Goal: Information Seeking & Learning: Learn about a topic

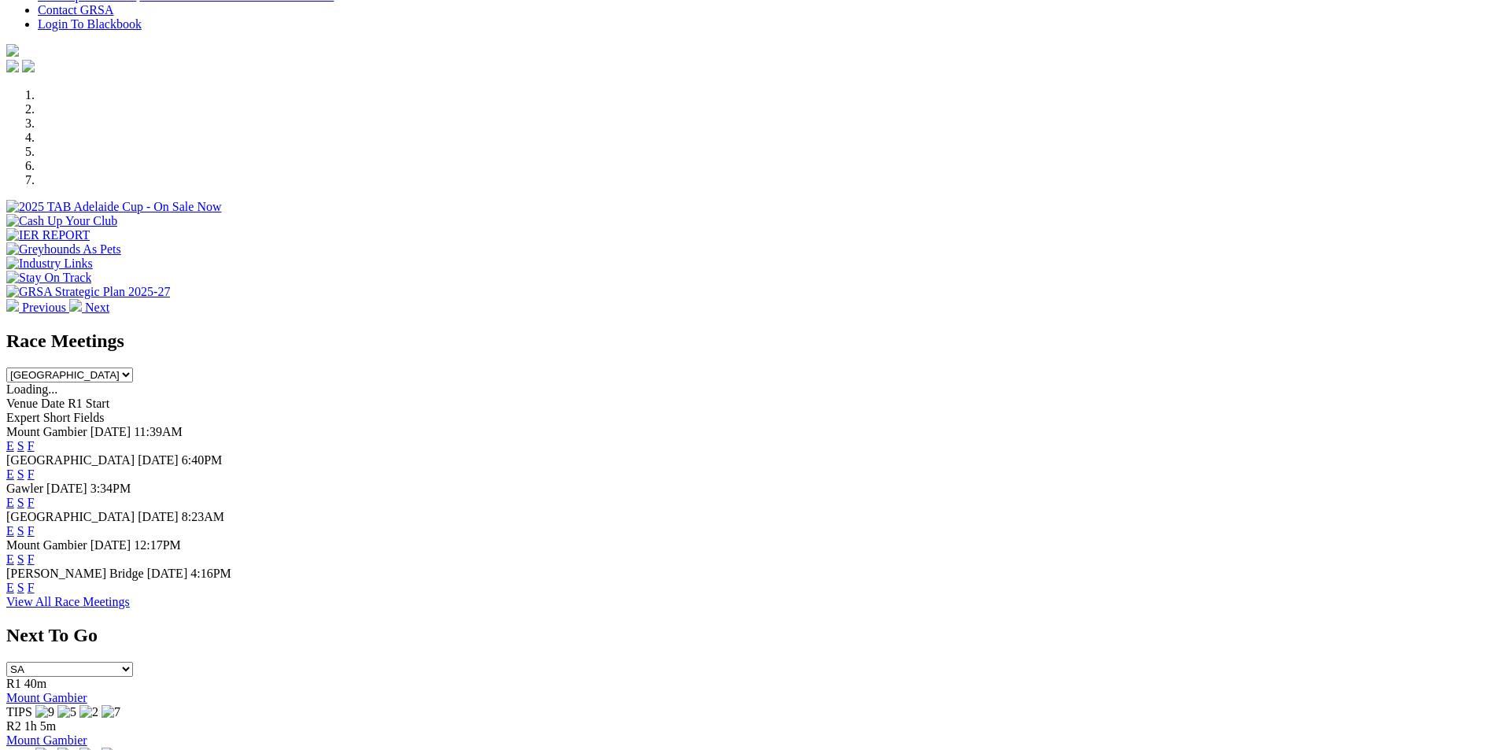
scroll to position [580, 0]
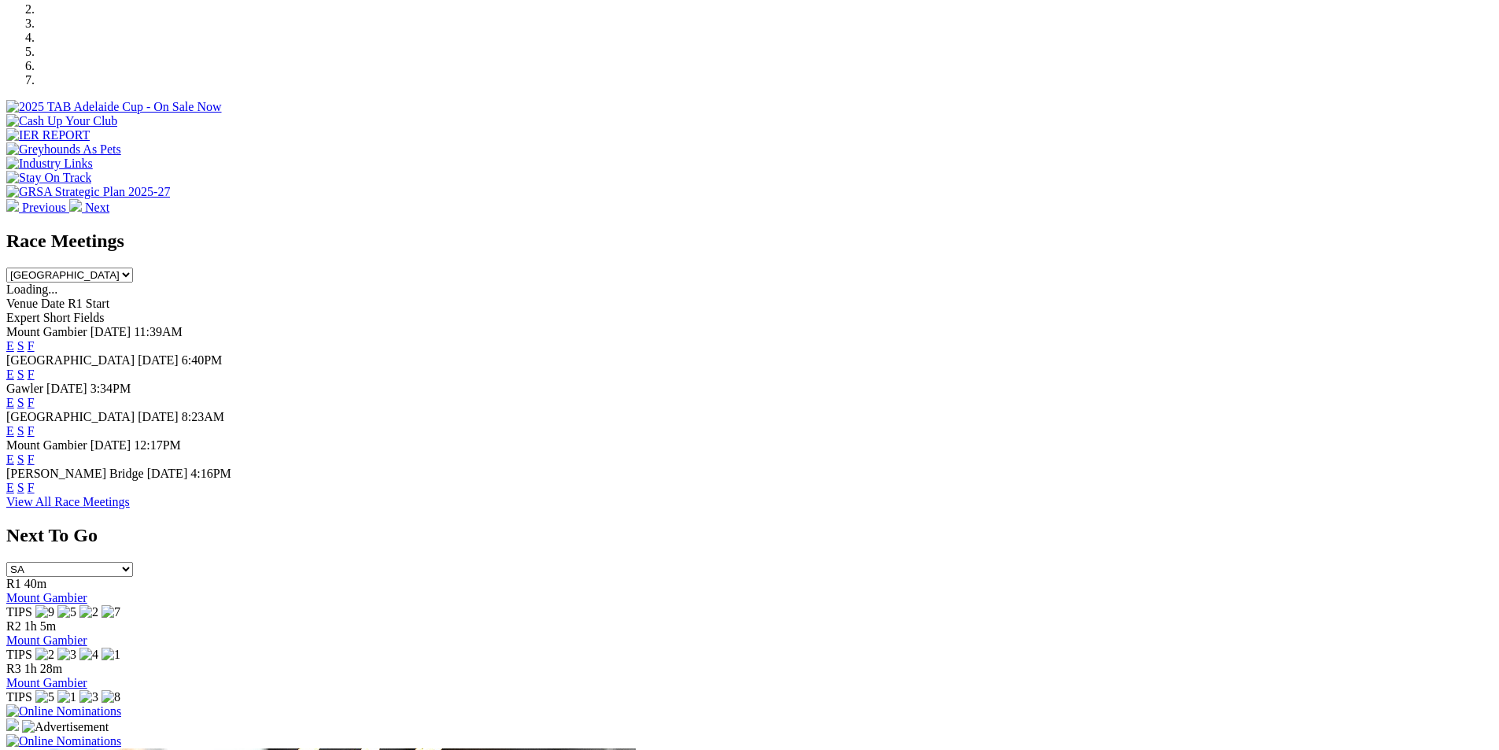
click at [35, 367] on link "F" at bounding box center [31, 373] width 7 height 13
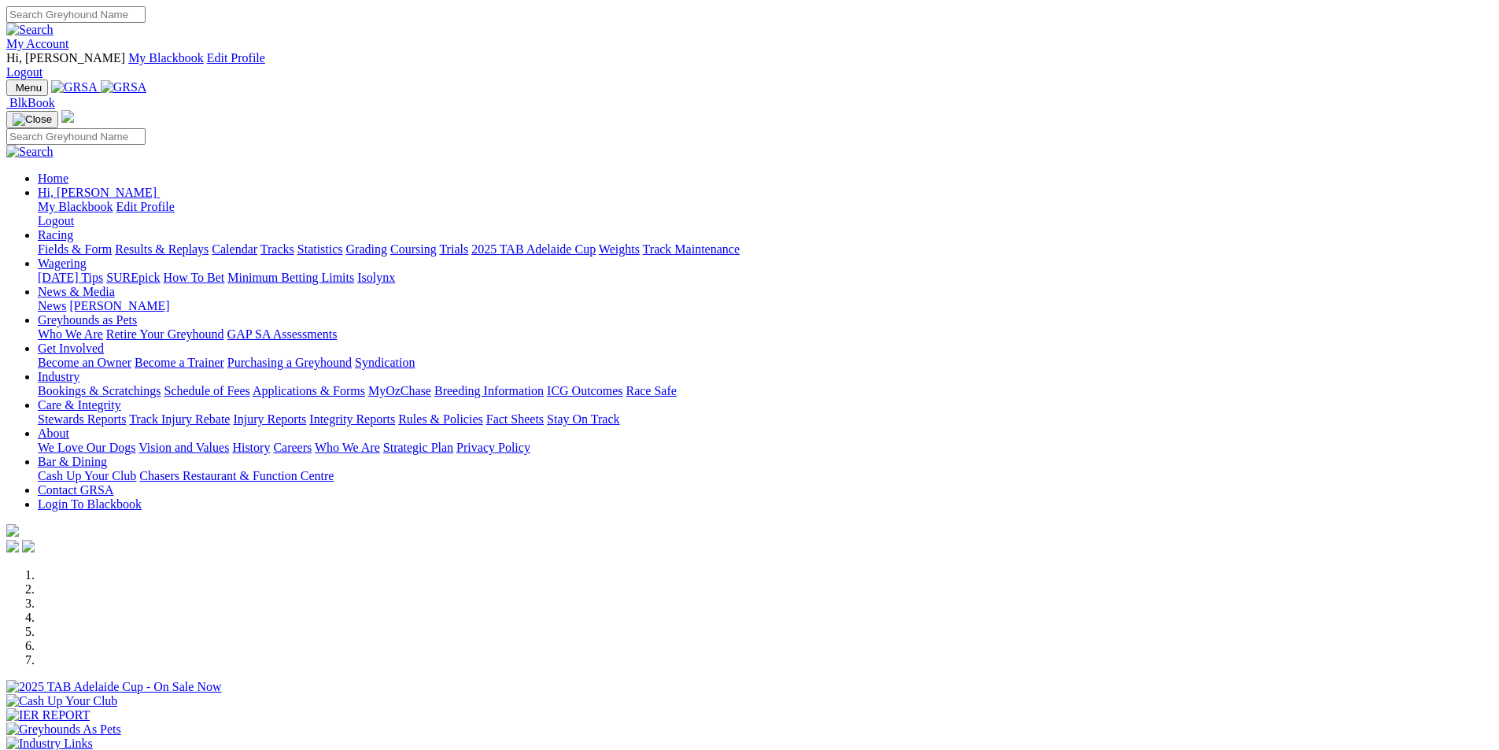
scroll to position [580, 0]
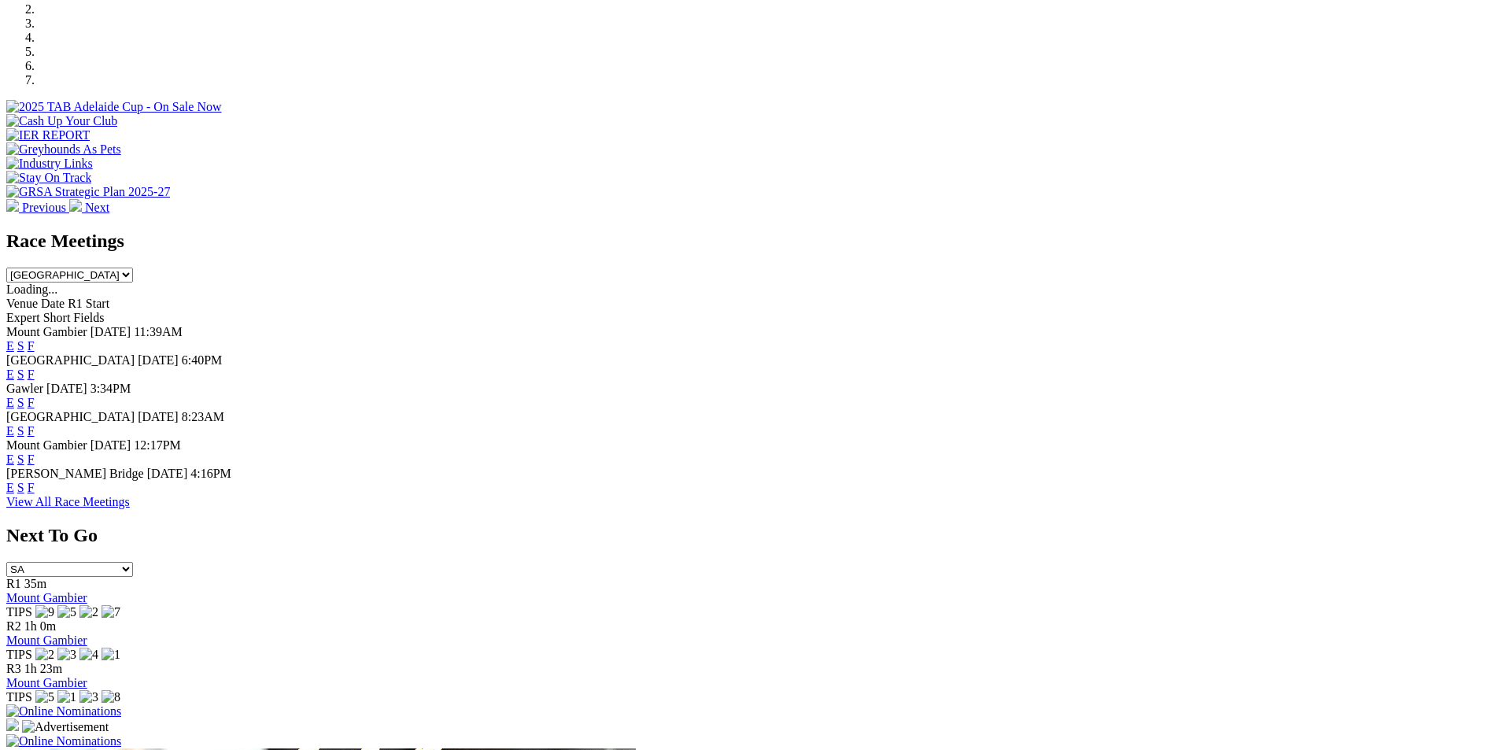
click at [14, 367] on link "E" at bounding box center [10, 373] width 8 height 13
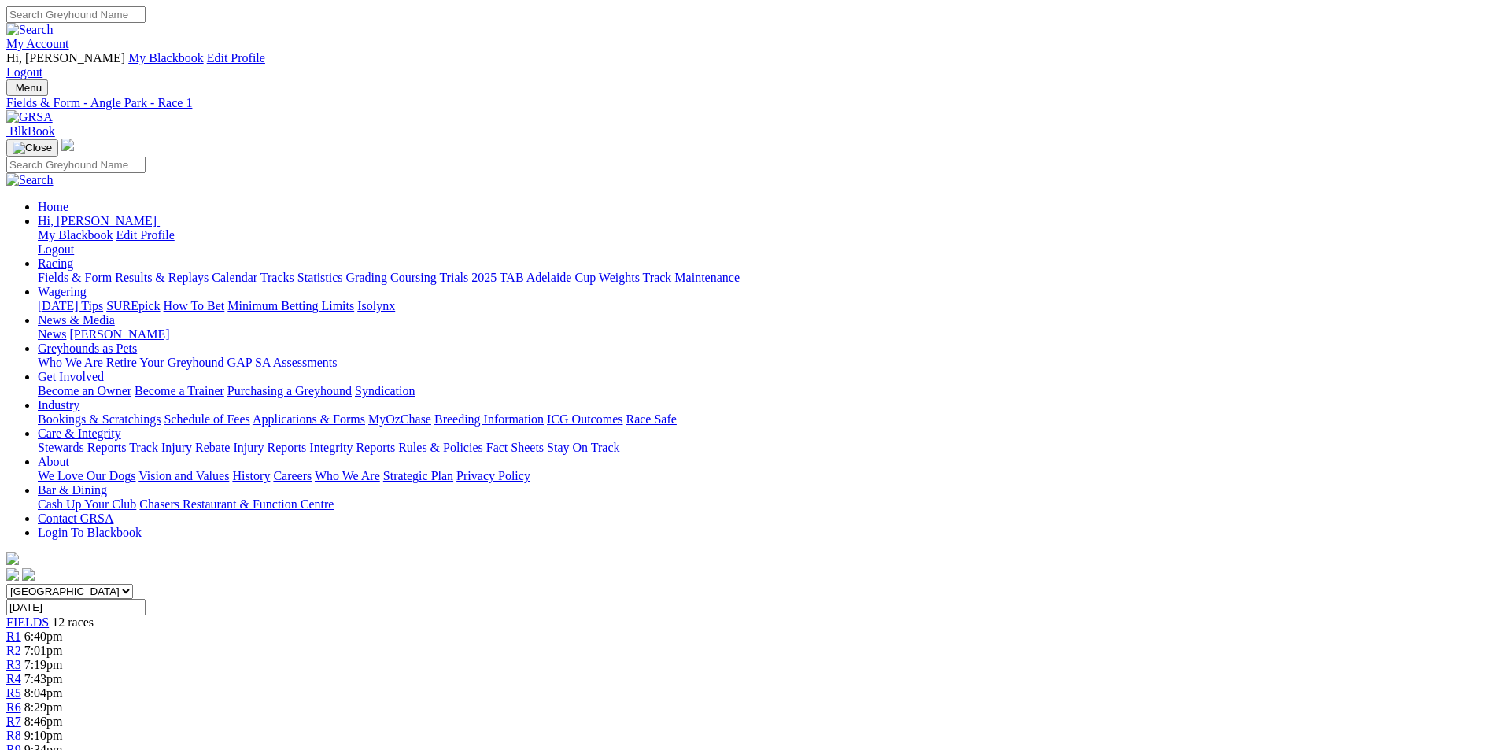
click at [28, 749] on link "R10" at bounding box center [16, 763] width 21 height 13
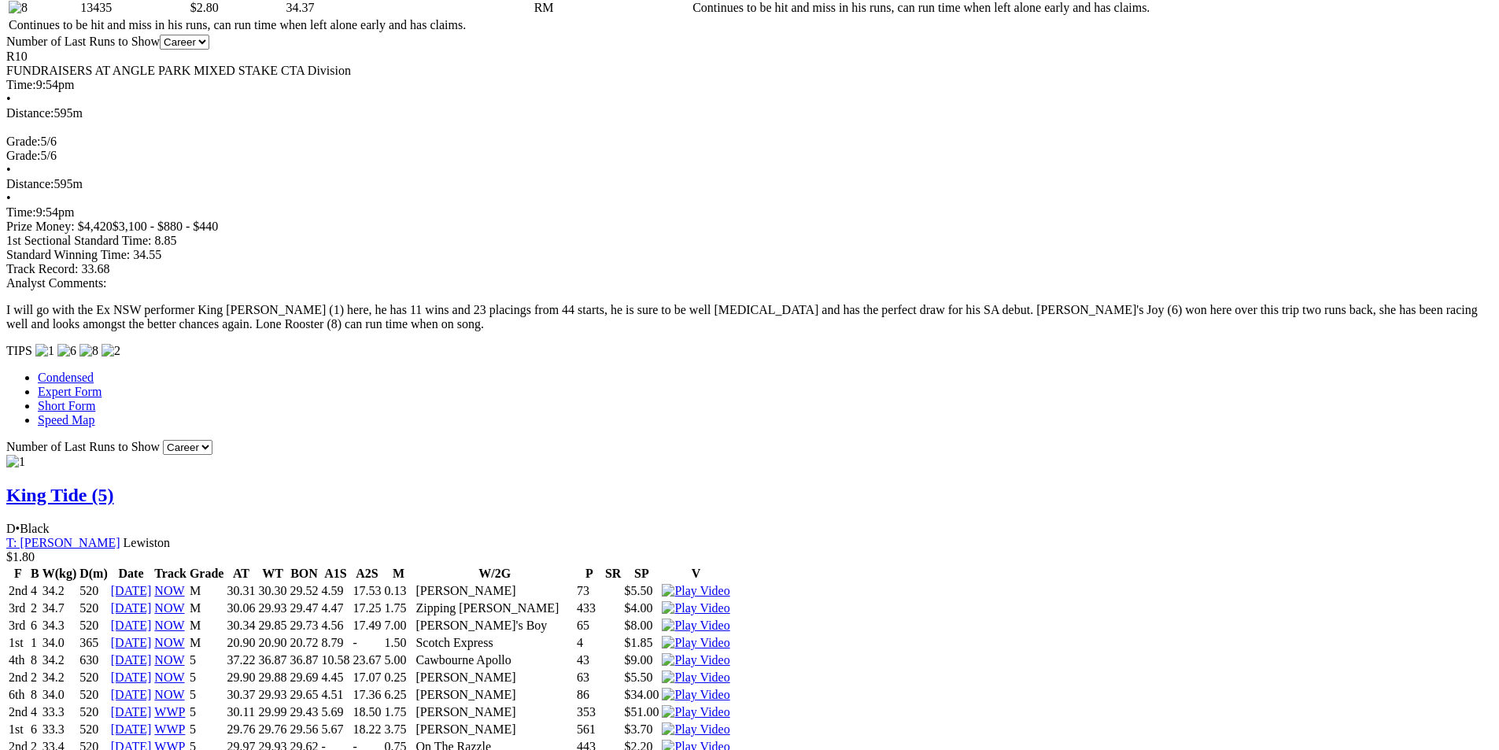
scroll to position [1137, 0]
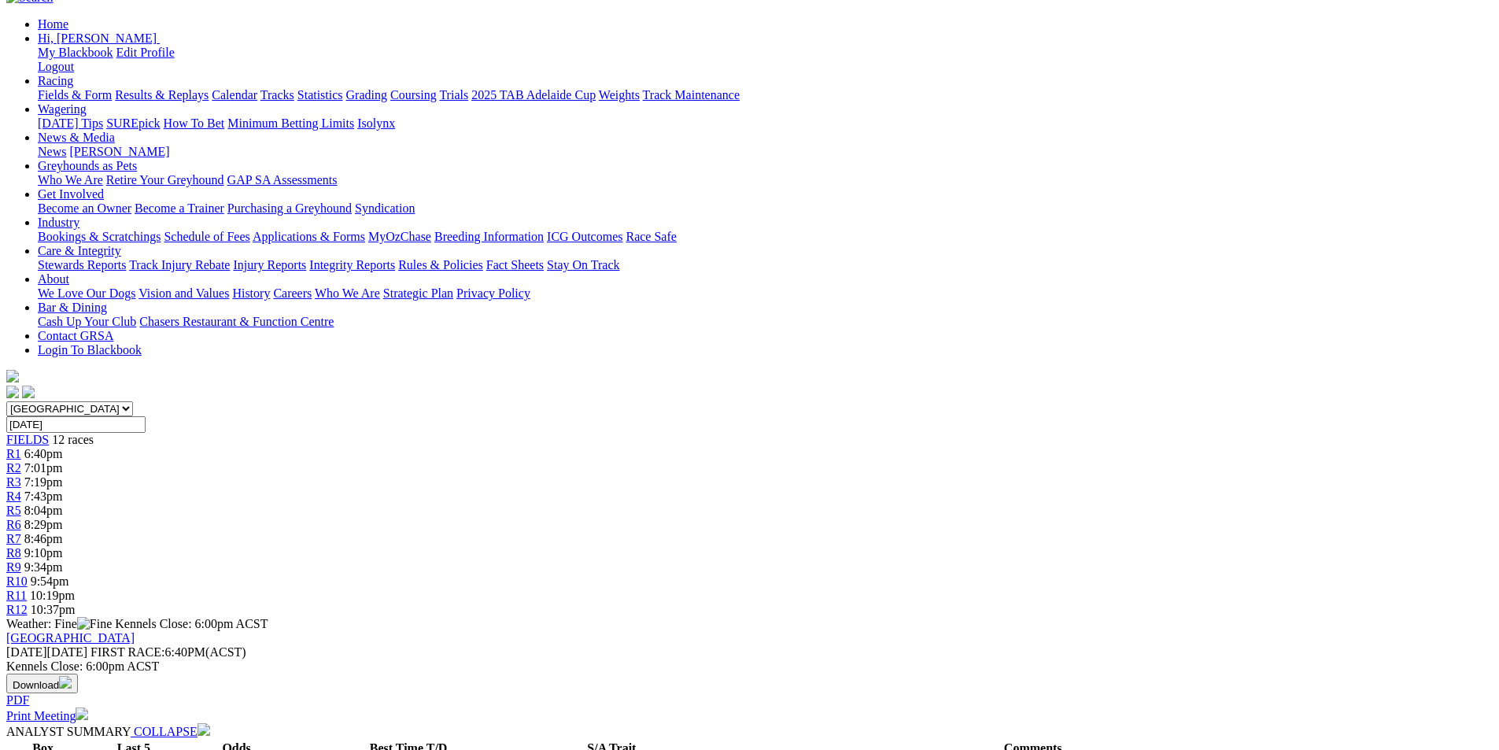
scroll to position [0, 0]
